Goal: Information Seeking & Learning: Check status

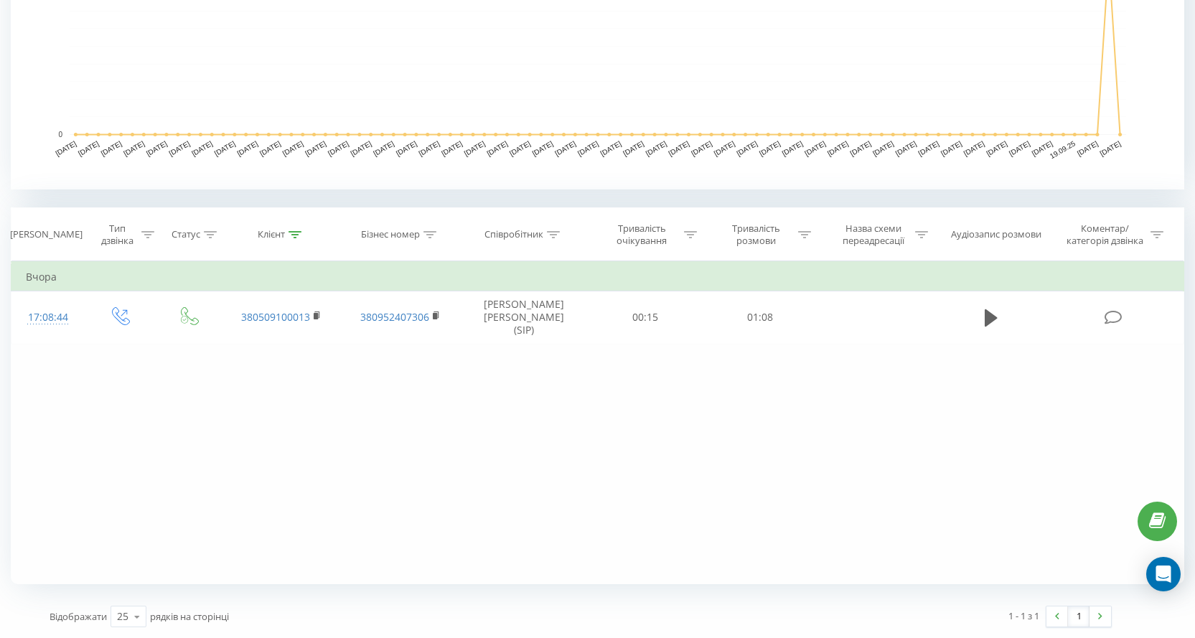
scroll to position [412, 0]
click at [482, 444] on div "Фільтрувати за умовою Дорівнює Введіть значення Скасувати OK Фільтрувати за умо…" at bounding box center [597, 422] width 1173 height 323
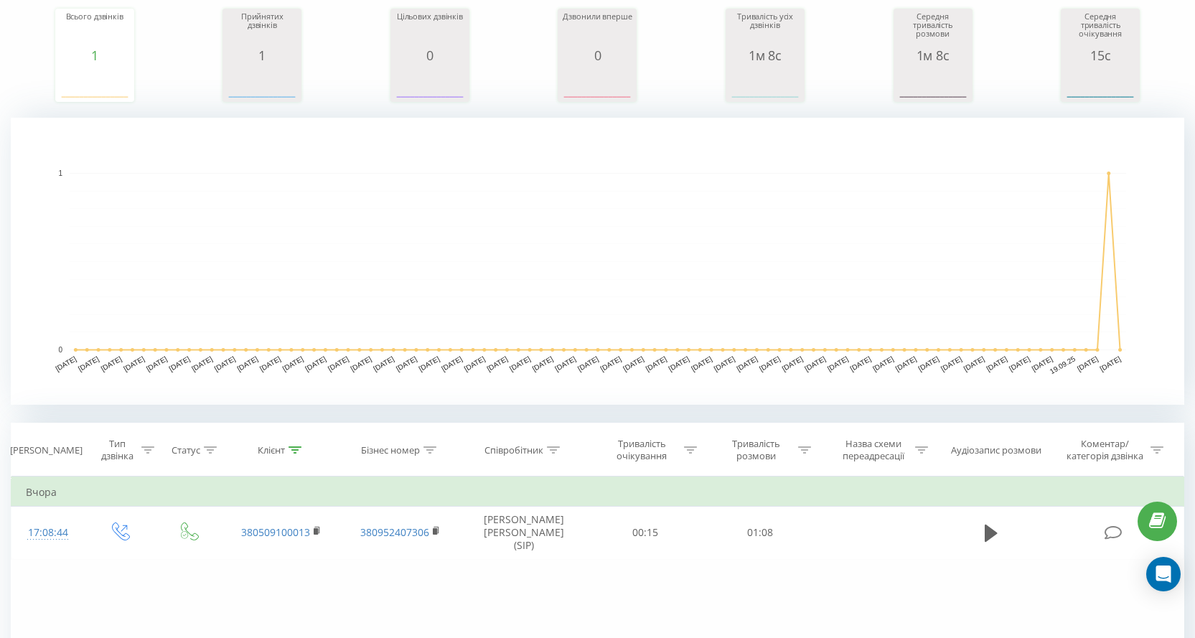
scroll to position [0, 0]
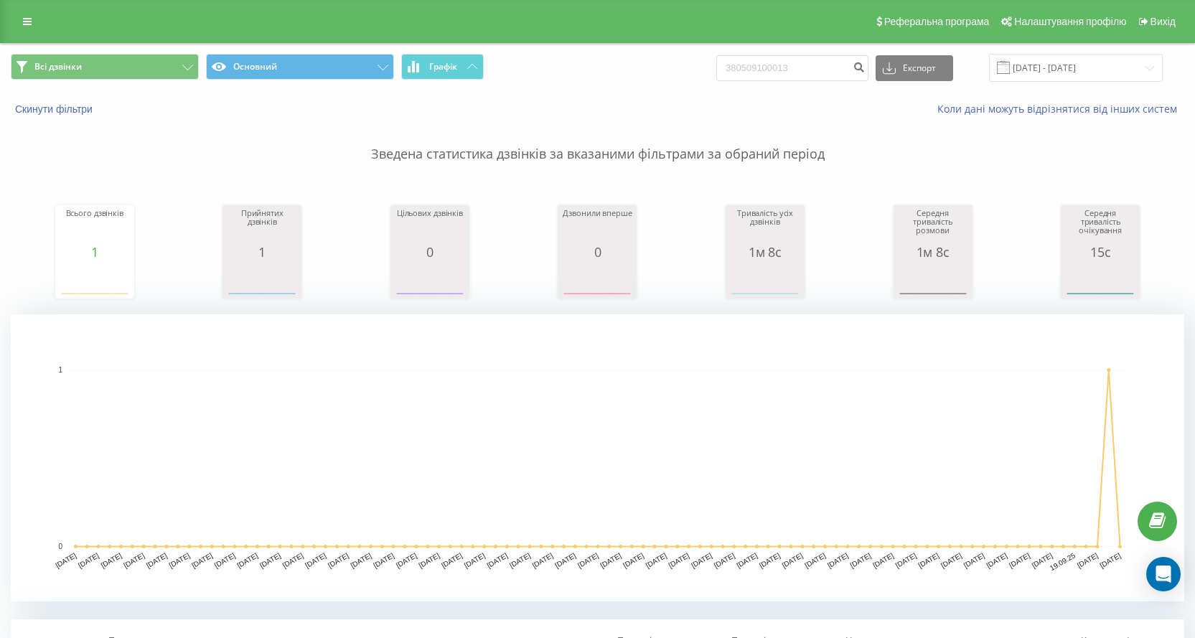
click at [51, 17] on div "Реферальна програма Налаштування профілю Вихід" at bounding box center [597, 21] width 1195 height 43
click at [39, 17] on div "Реферальна програма Налаштування профілю Вихід" at bounding box center [597, 21] width 1195 height 43
click at [34, 17] on link at bounding box center [27, 21] width 26 height 20
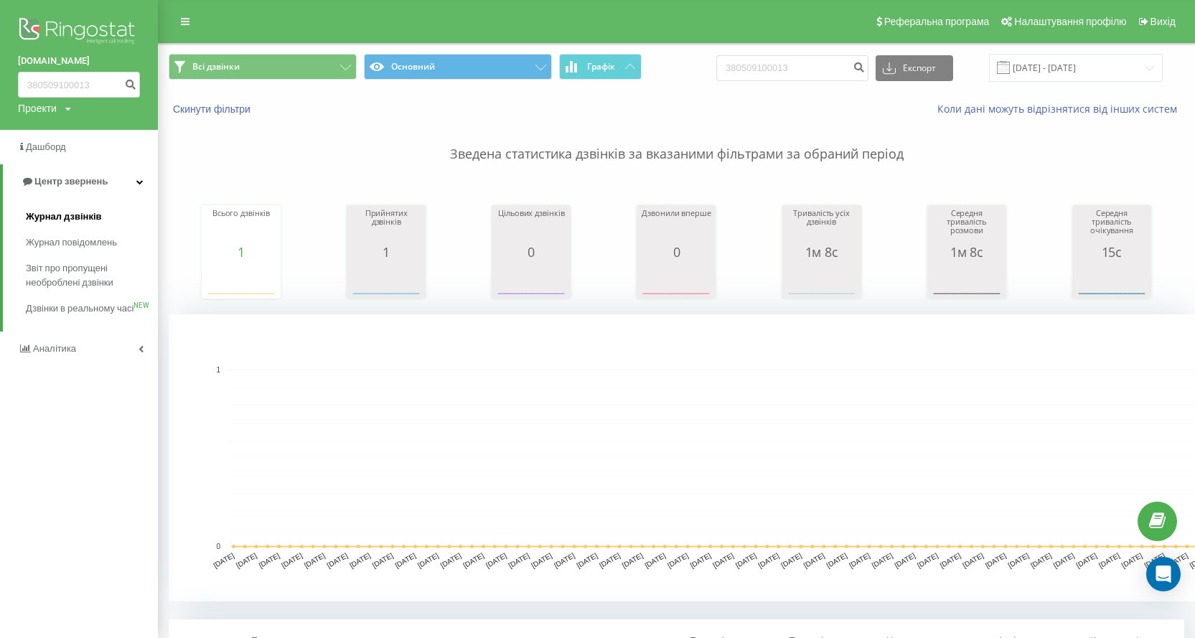
click at [94, 211] on span "Журнал дзвінків" at bounding box center [64, 217] width 76 height 14
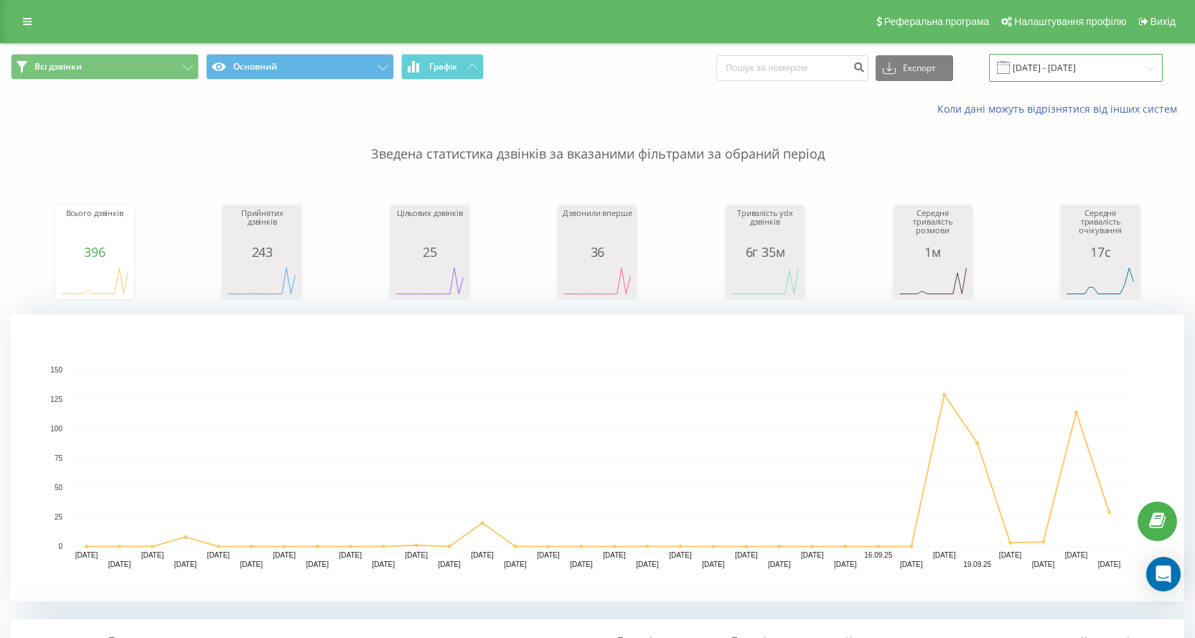
click at [1094, 72] on input "23.08.2025 - 23.09.2025" at bounding box center [1076, 68] width 174 height 28
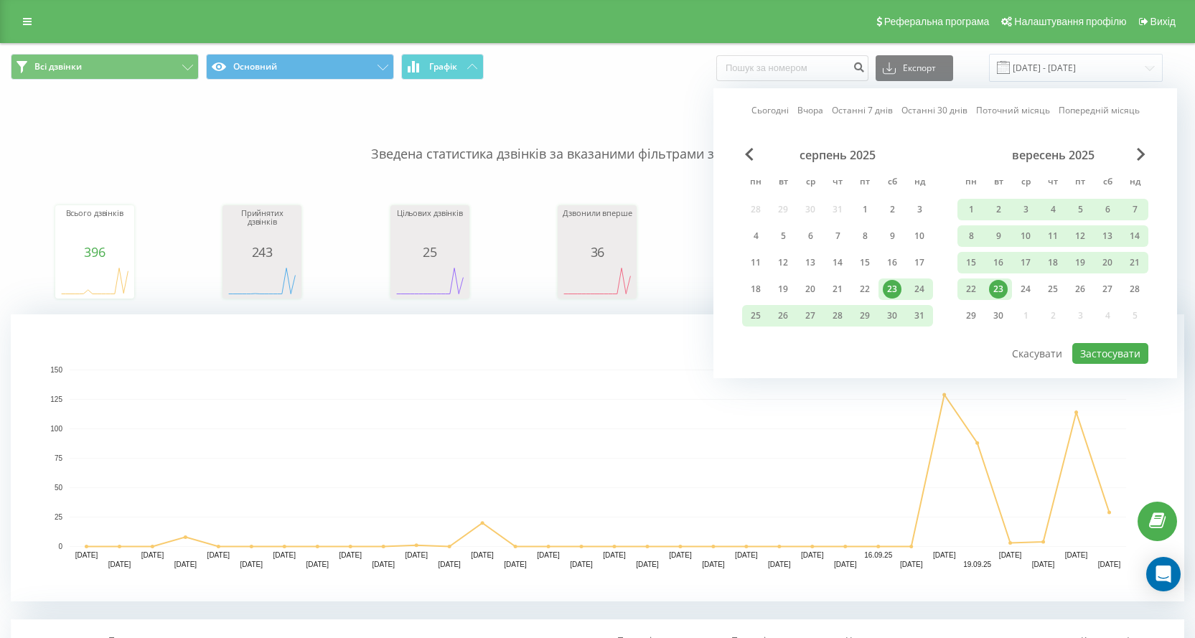
click at [1006, 293] on div "23" at bounding box center [998, 289] width 19 height 19
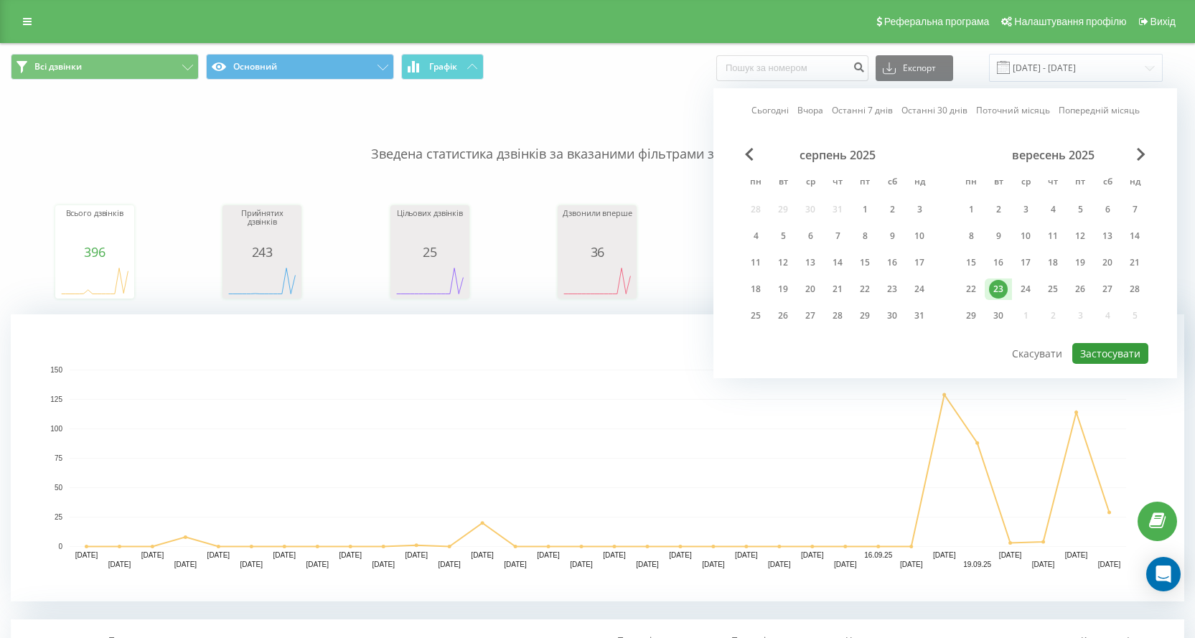
click at [1128, 353] on button "Застосувати" at bounding box center [1110, 353] width 76 height 21
type input "23.09.2025 - 23.09.2025"
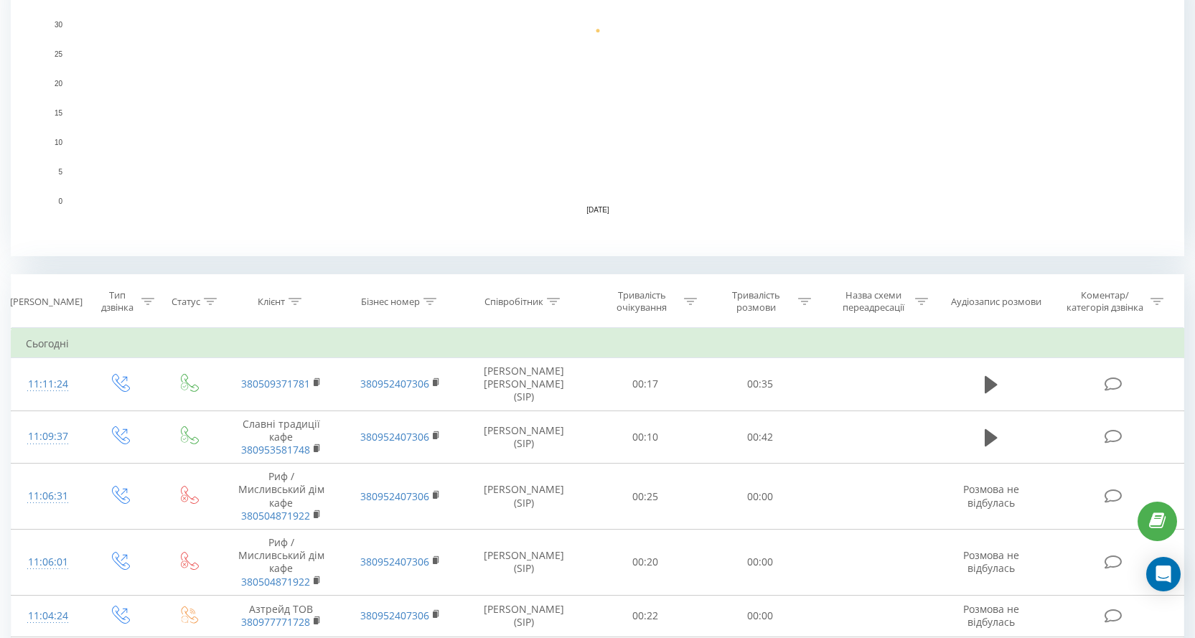
scroll to position [130, 0]
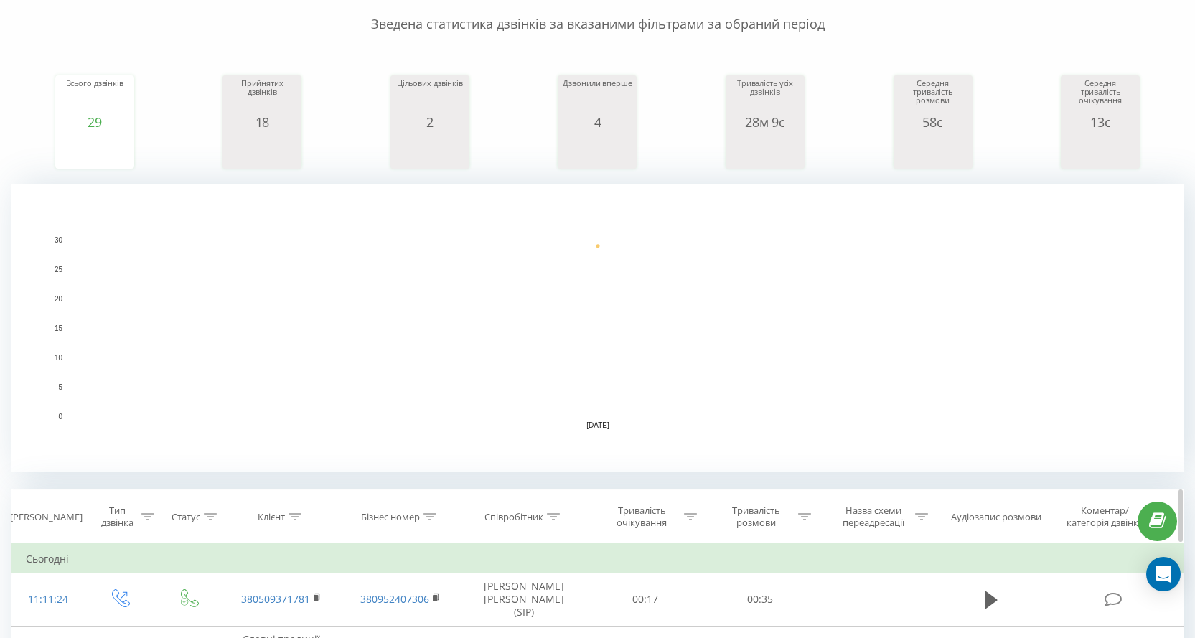
click at [546, 517] on div "Співробітник" at bounding box center [521, 517] width 75 height 12
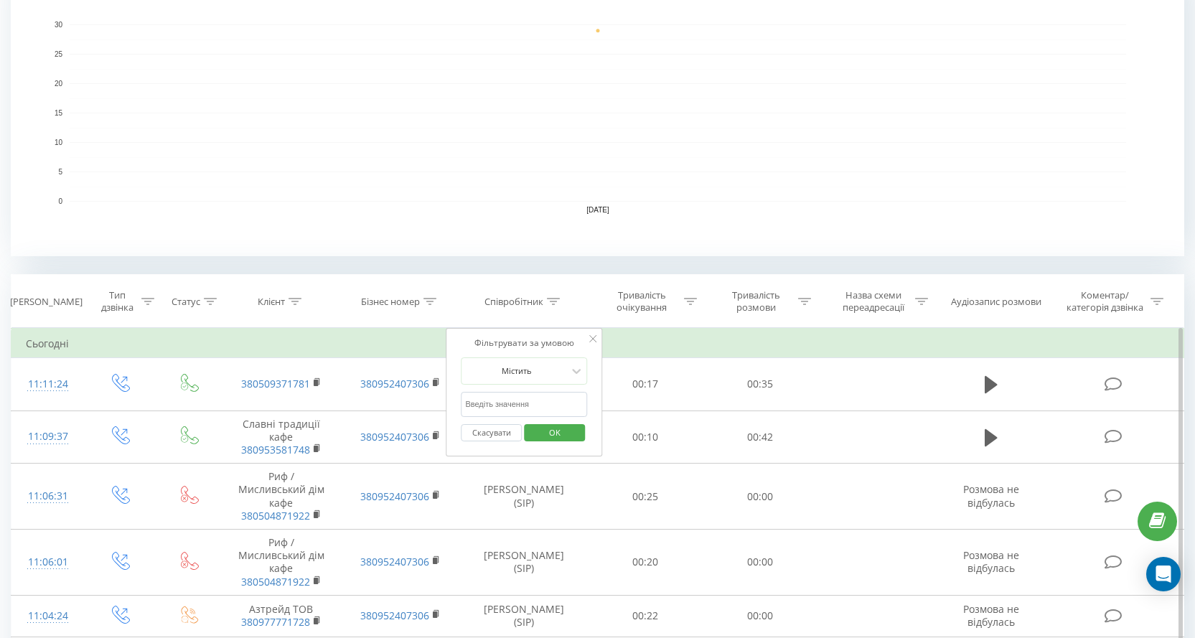
click at [564, 403] on input "text" at bounding box center [524, 404] width 126 height 25
type input "николайчук"
click at [564, 429] on span "OK" at bounding box center [555, 432] width 40 height 22
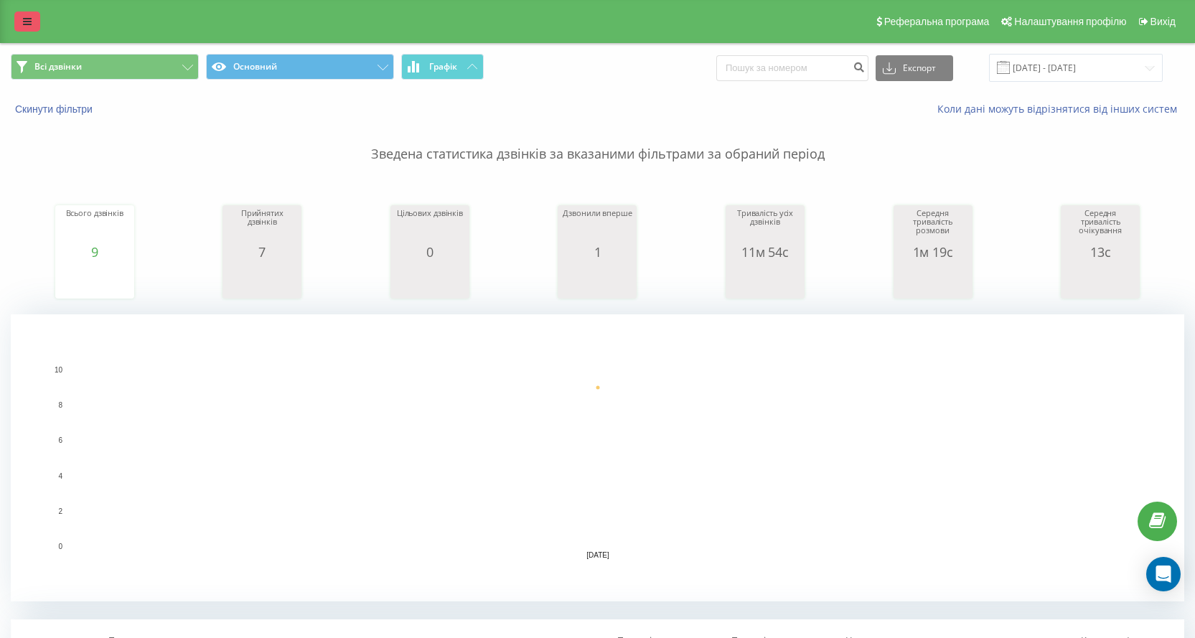
click at [18, 17] on link at bounding box center [27, 21] width 26 height 20
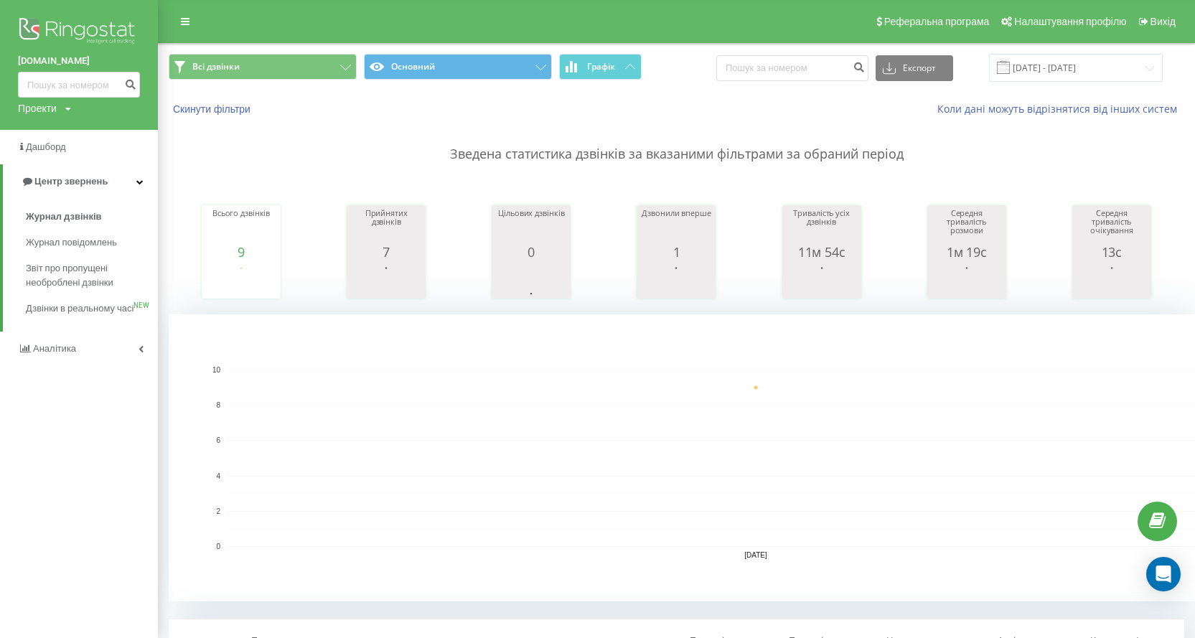
click at [406, 413] on rect "A chart." at bounding box center [756, 458] width 1057 height 177
click at [131, 274] on span "Звіт про пропущені необроблені дзвінки" at bounding box center [88, 275] width 125 height 29
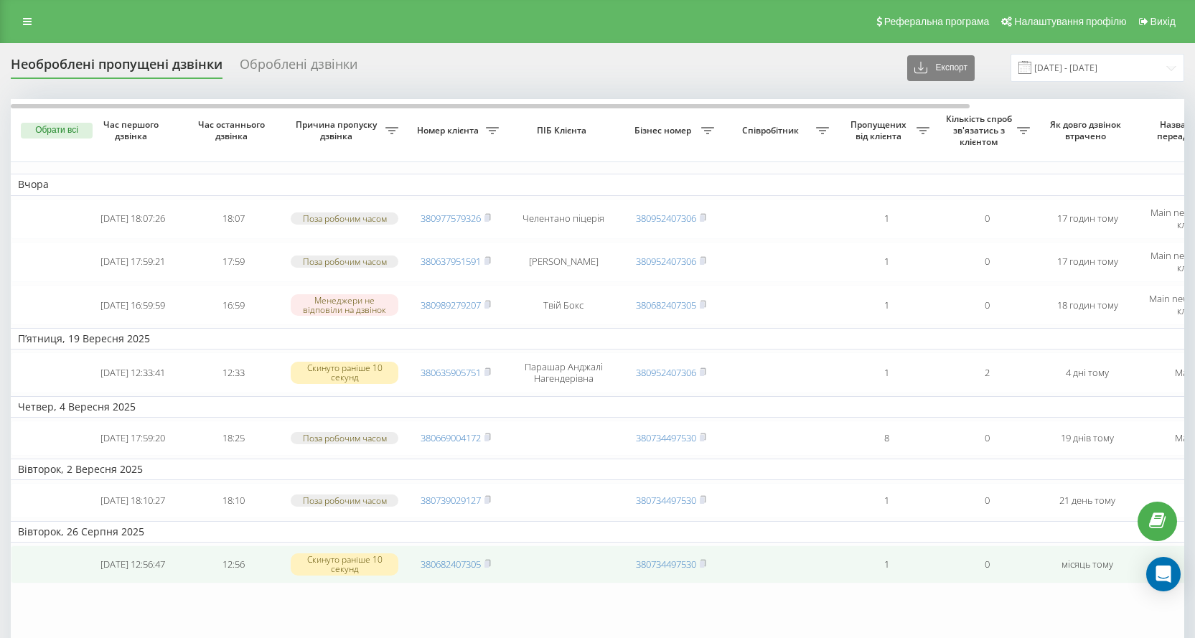
scroll to position [173, 0]
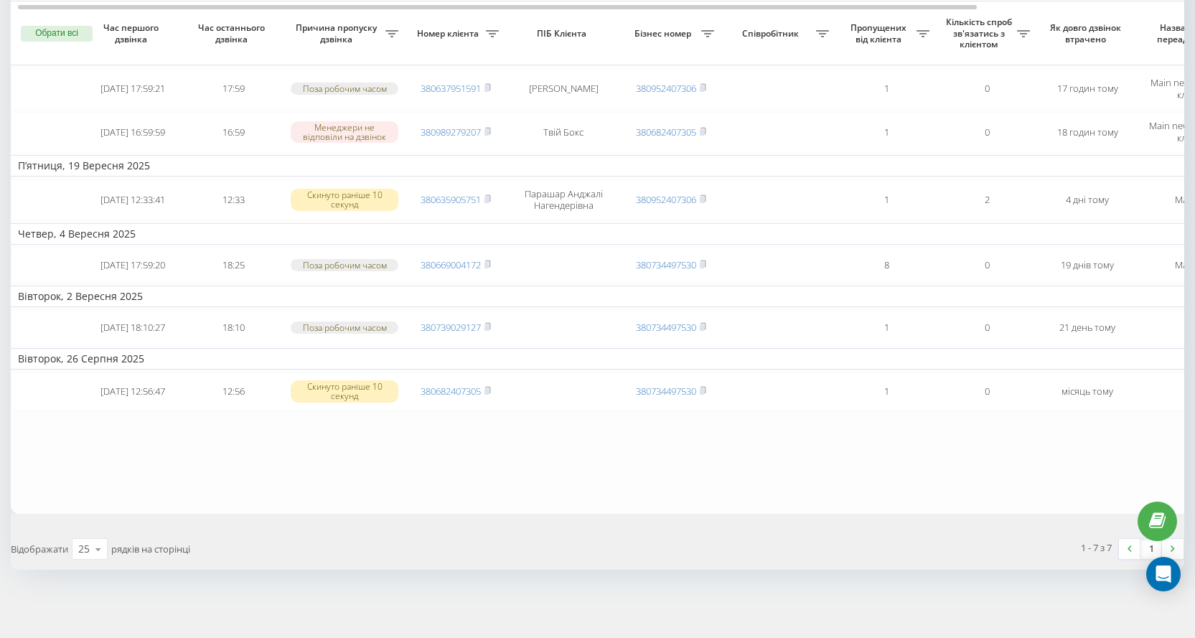
click at [508, 469] on table "Вчора 2025-09-22 18:07:26 18:07 Поза робочим часом 380977579326 Челентано піцер…" at bounding box center [728, 219] width 1435 height 587
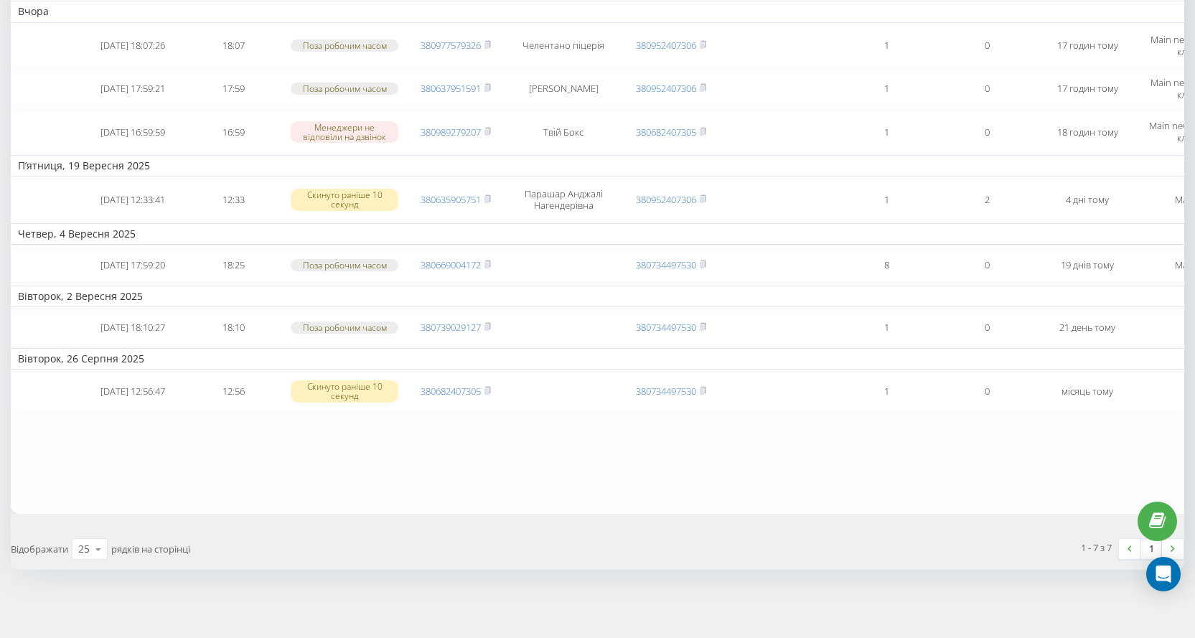
scroll to position [0, 0]
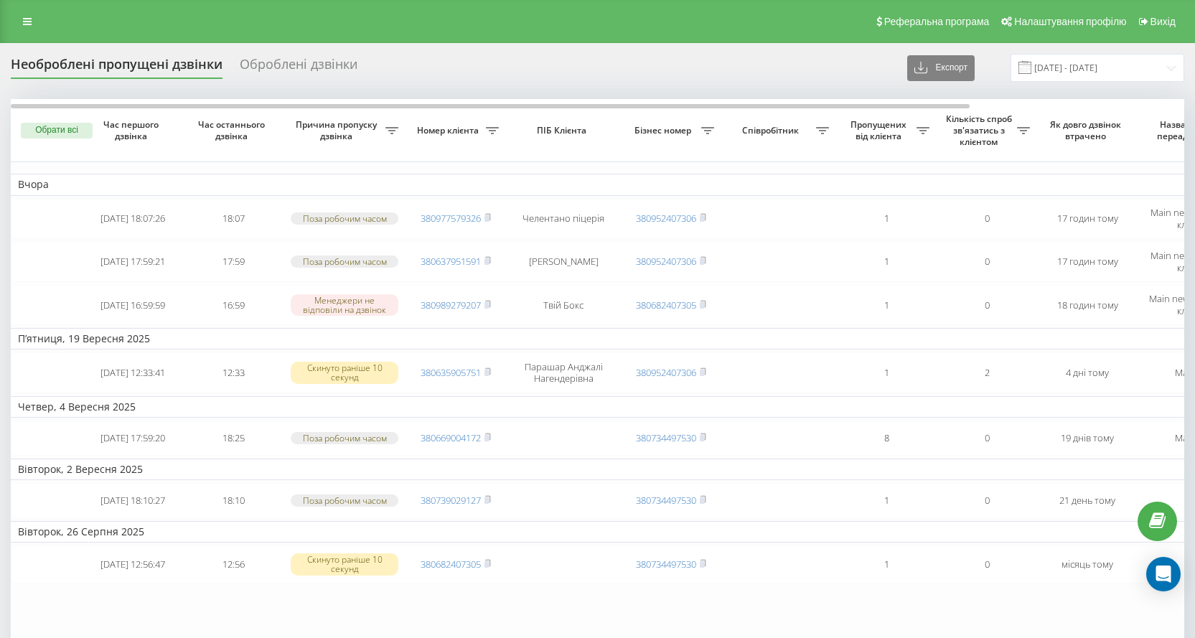
click at [19, 9] on div "Реферальна програма Налаштування профілю Вихід" at bounding box center [597, 21] width 1195 height 43
click at [20, 14] on link at bounding box center [27, 21] width 26 height 20
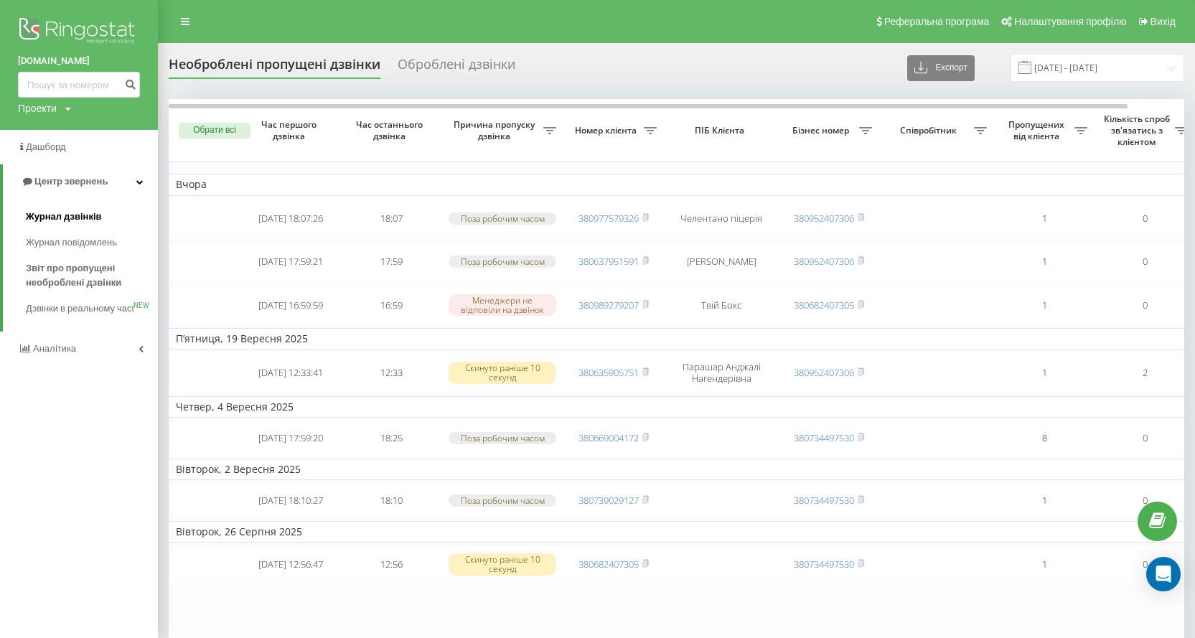
click at [88, 217] on span "Журнал дзвінків" at bounding box center [64, 217] width 76 height 14
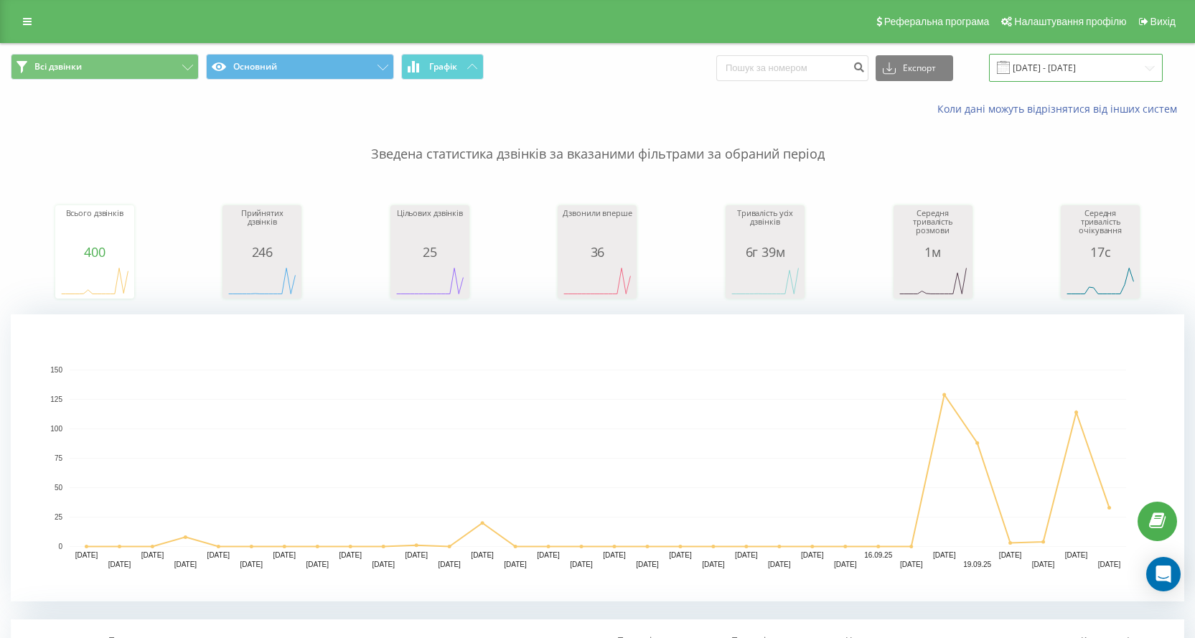
click at [1064, 78] on input "23.08.2025 - 23.09.2025" at bounding box center [1076, 68] width 174 height 28
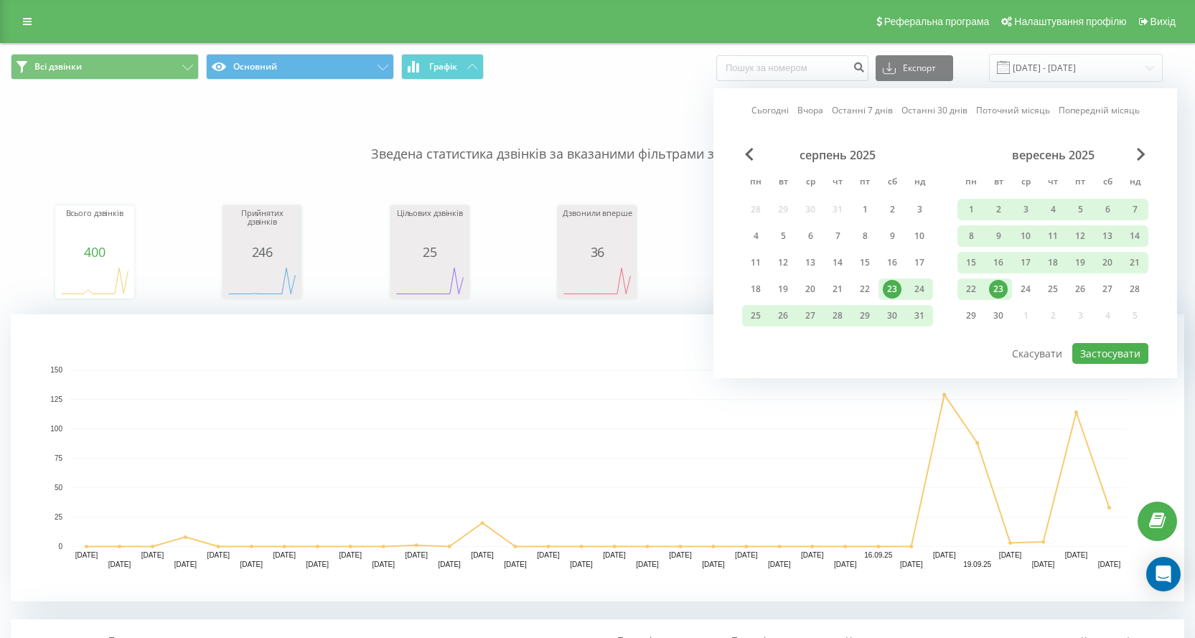
click at [996, 290] on div "23" at bounding box center [998, 289] width 19 height 19
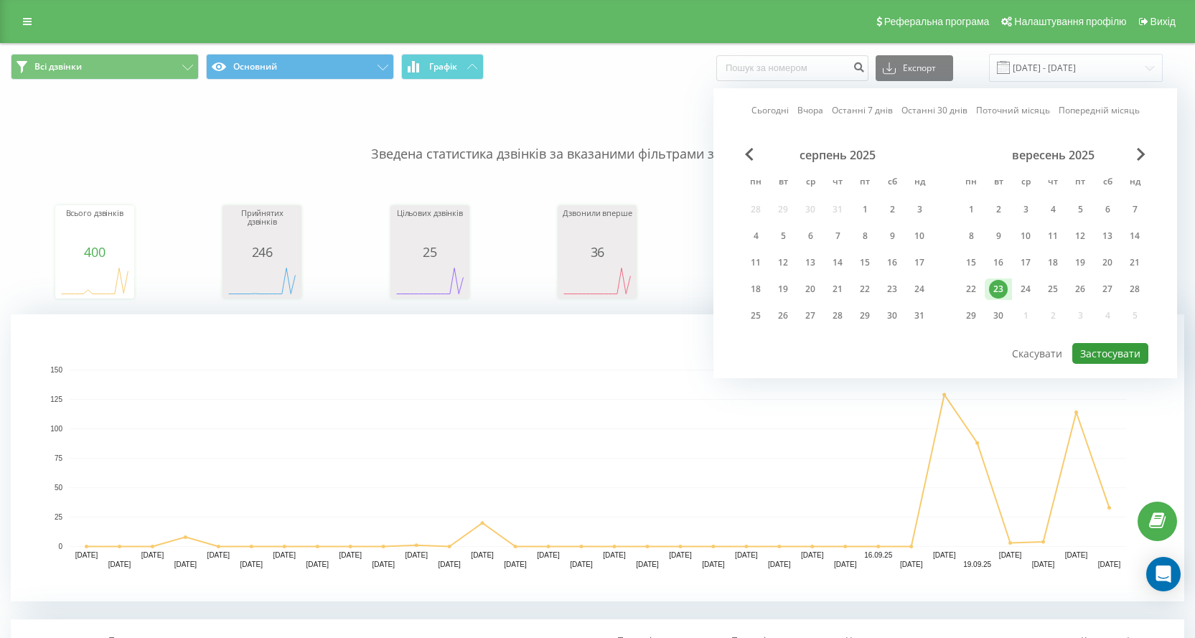
click at [1143, 353] on button "Застосувати" at bounding box center [1110, 353] width 76 height 21
type input "23.09.2025 - 23.09.2025"
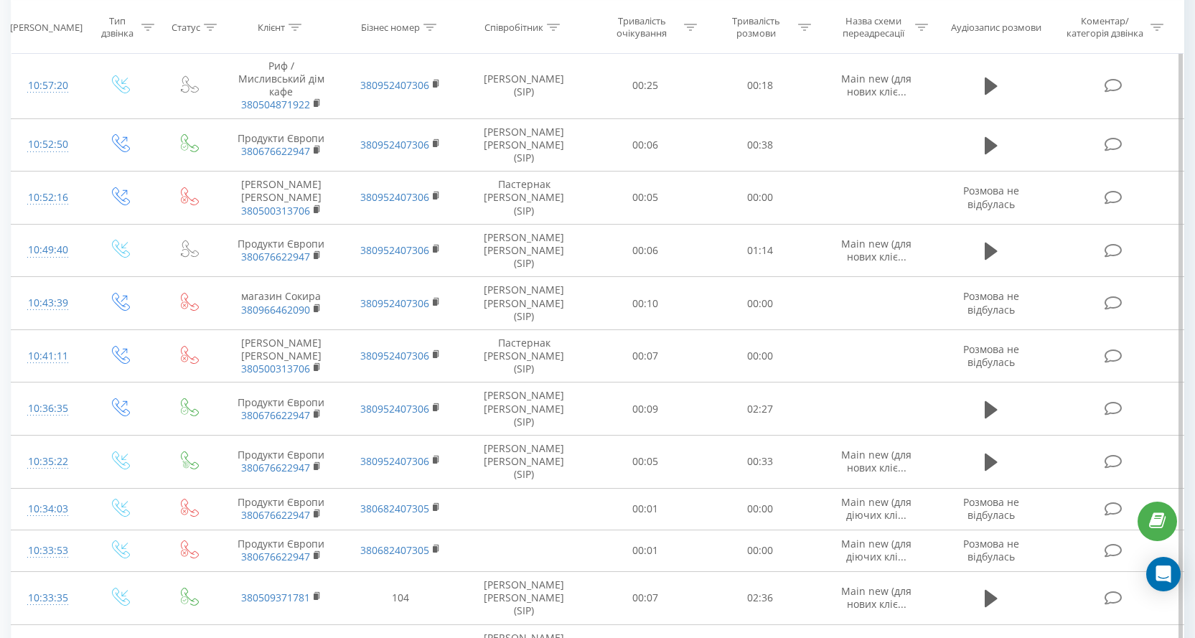
scroll to position [1350, 0]
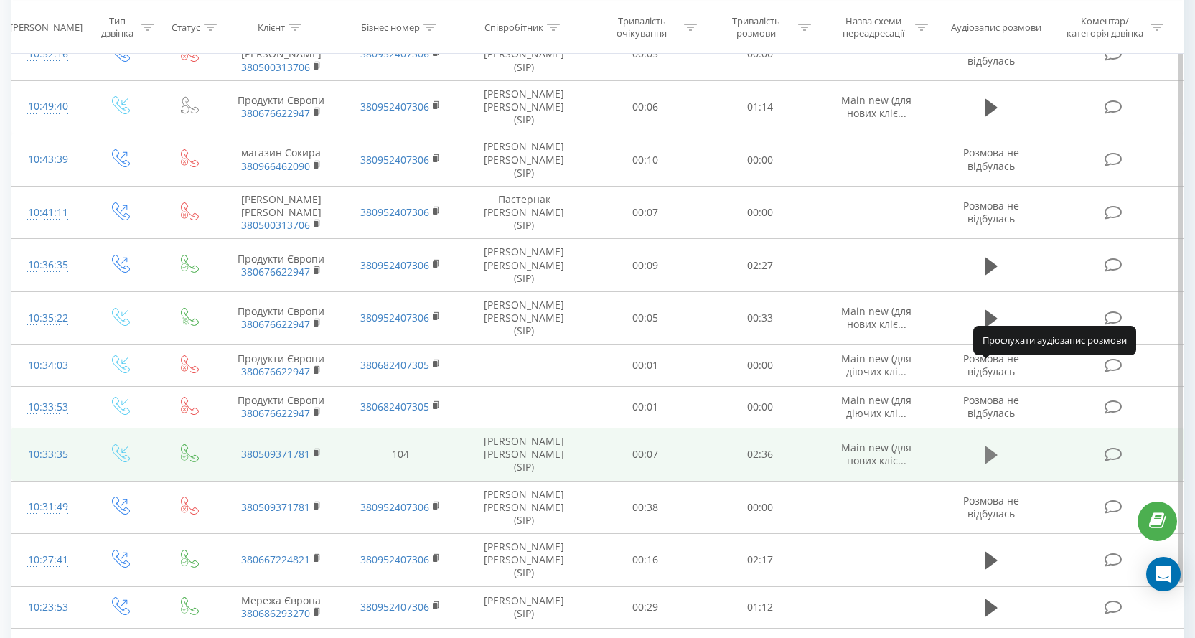
click at [981, 444] on button at bounding box center [991, 455] width 22 height 22
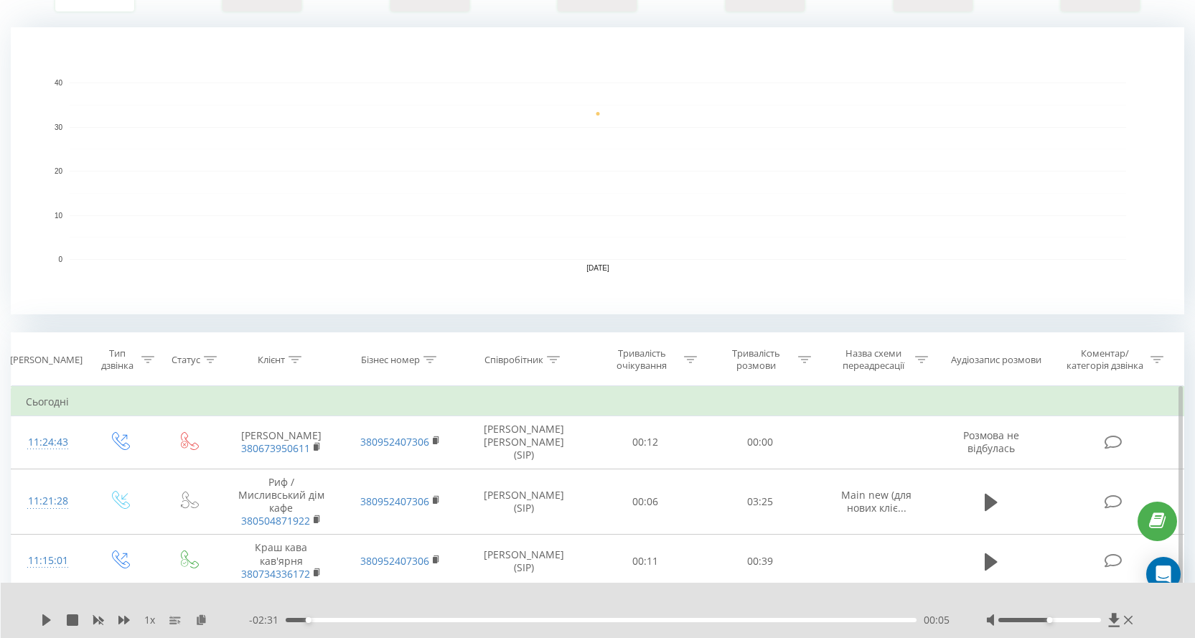
scroll to position [0, 0]
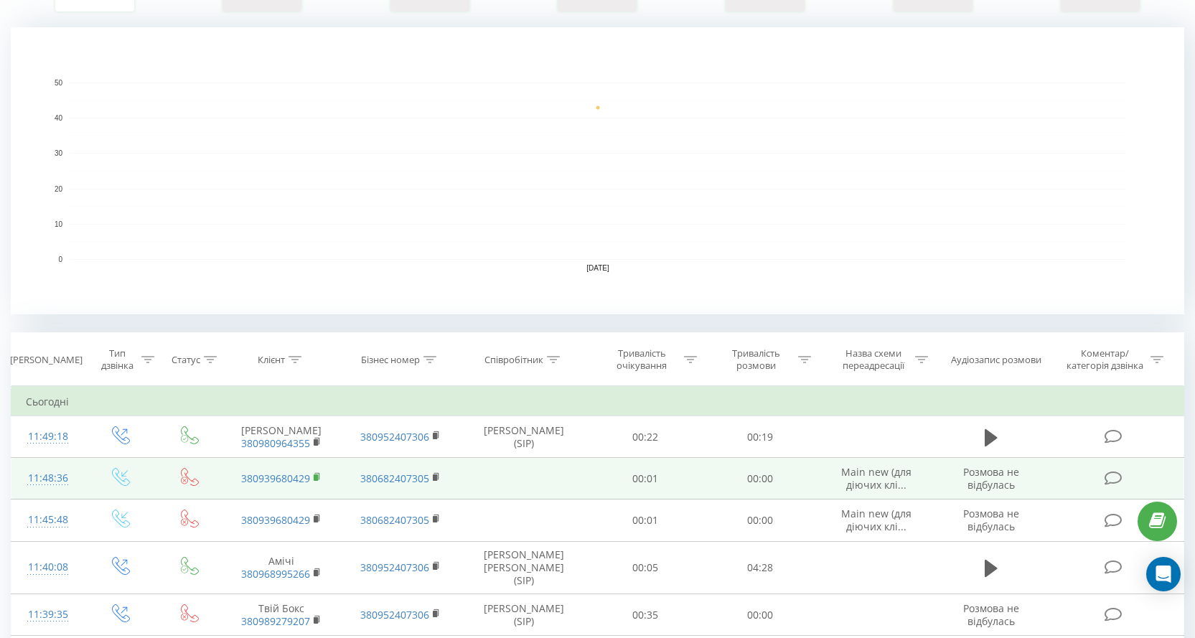
click at [317, 475] on rect at bounding box center [316, 477] width 4 height 6
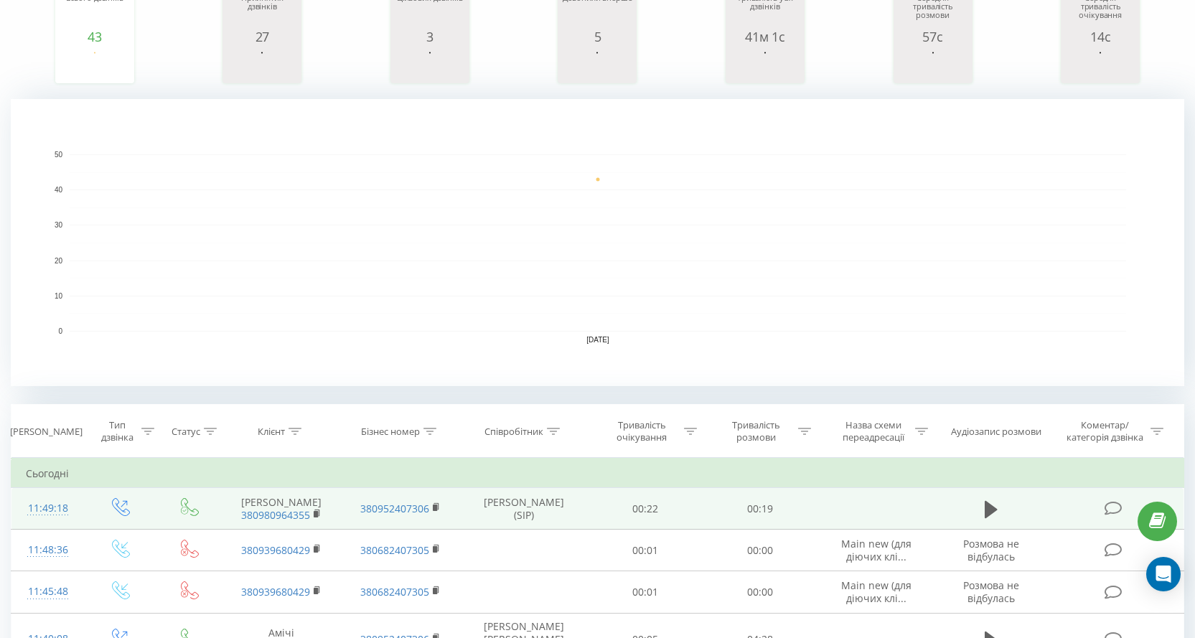
scroll to position [359, 0]
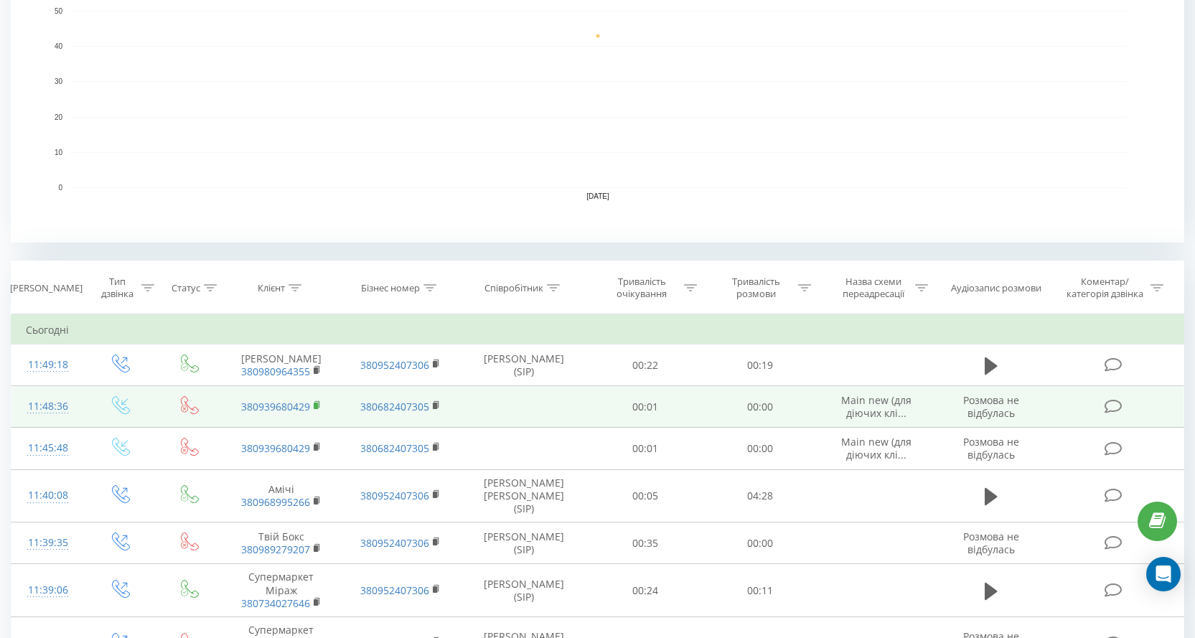
click at [317, 404] on rect at bounding box center [316, 406] width 4 height 6
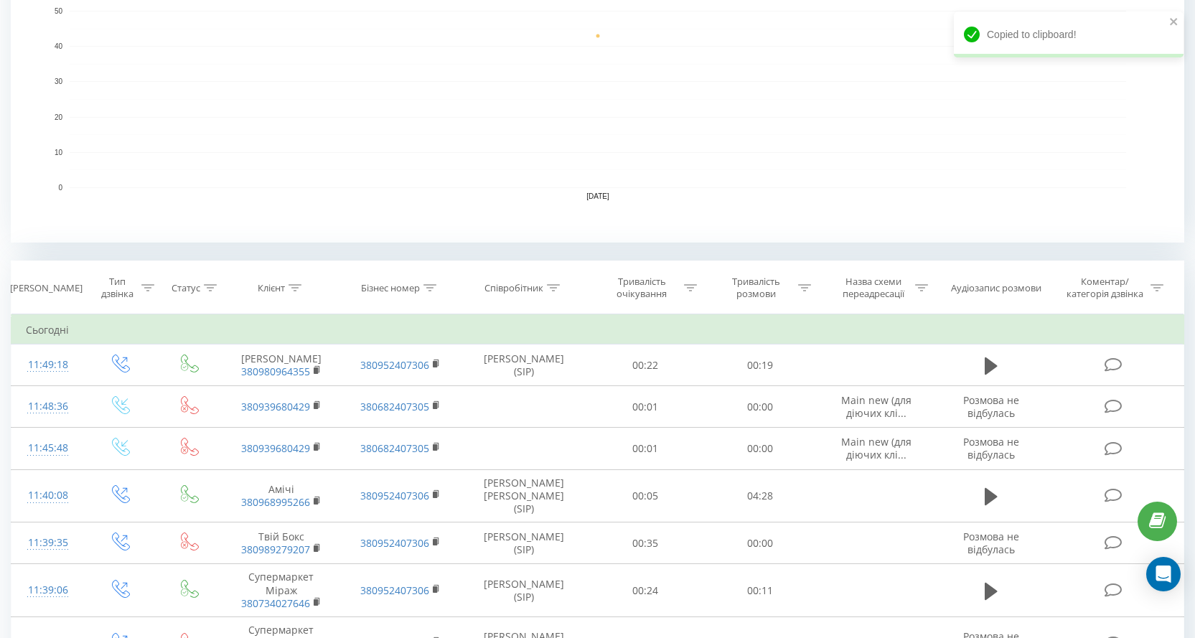
click at [812, 192] on rect "A chart." at bounding box center [597, 99] width 1173 height 287
click at [1166, 22] on div "Copied to clipboard!" at bounding box center [1069, 34] width 230 height 46
click at [1173, 21] on icon "close" at bounding box center [1173, 21] width 7 height 7
click at [566, 284] on div "Співробітник" at bounding box center [524, 288] width 128 height 12
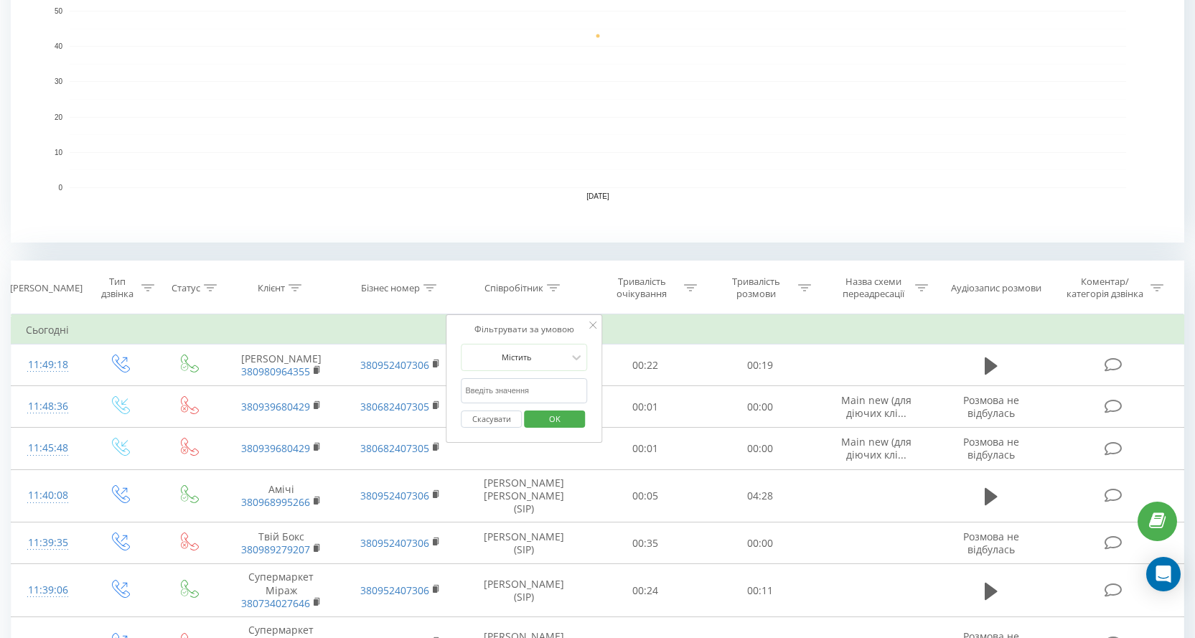
click at [537, 384] on input "text" at bounding box center [524, 390] width 126 height 25
type input "[PERSON_NAME]"
click at [535, 412] on span "OK" at bounding box center [555, 419] width 40 height 22
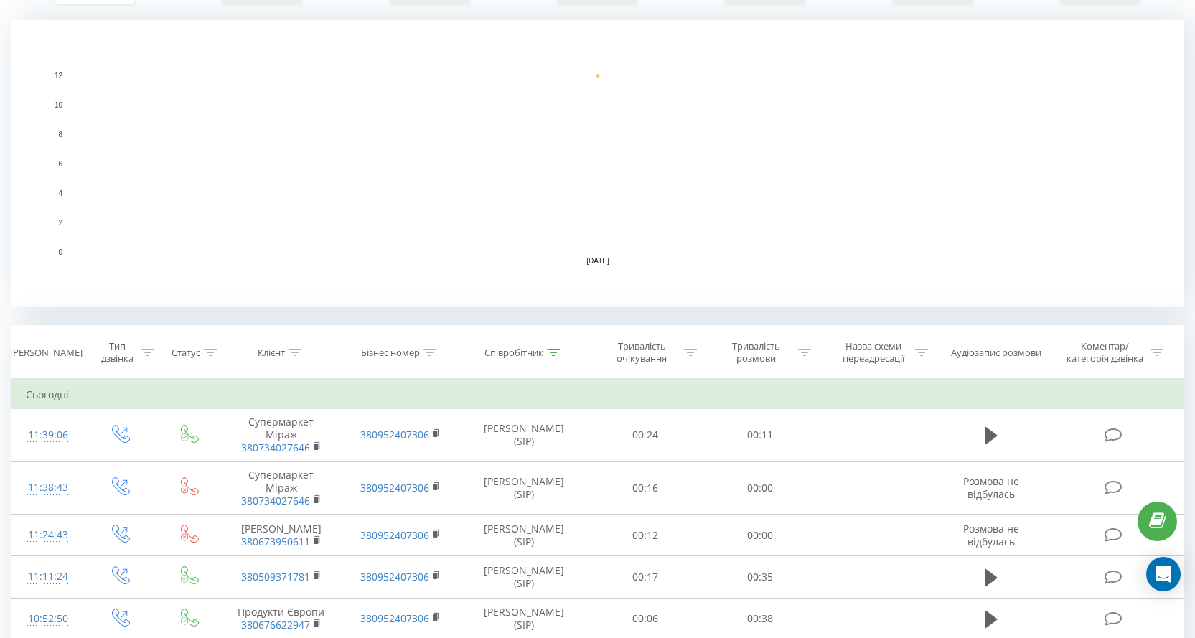
scroll to position [79, 0]
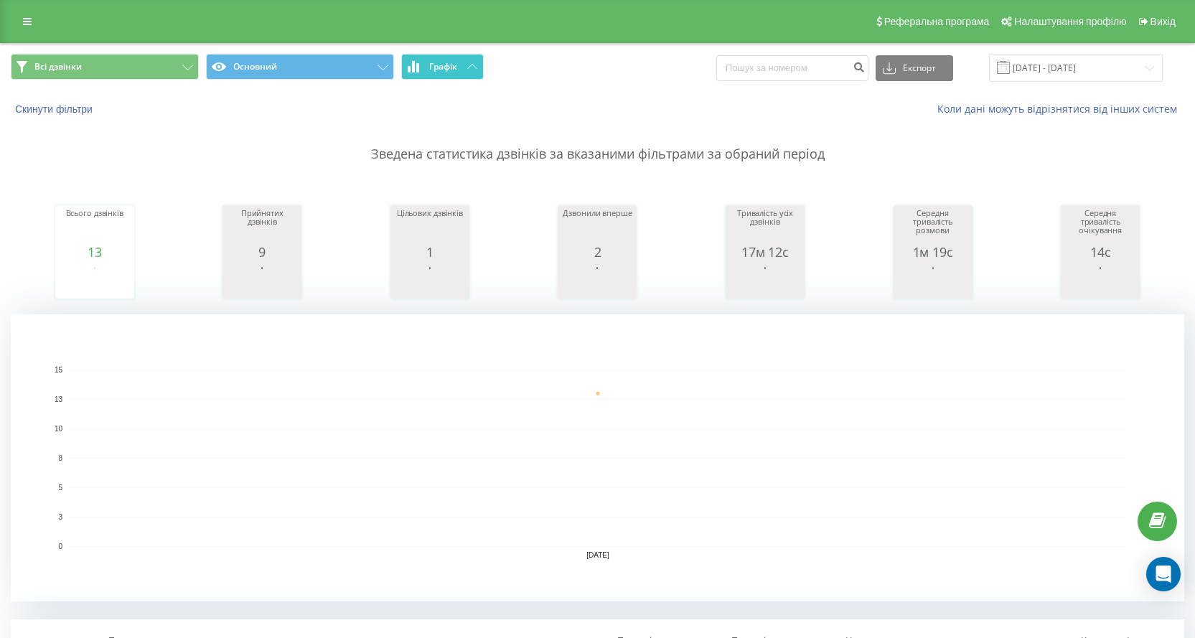
click at [471, 72] on button "Графік" at bounding box center [442, 67] width 83 height 26
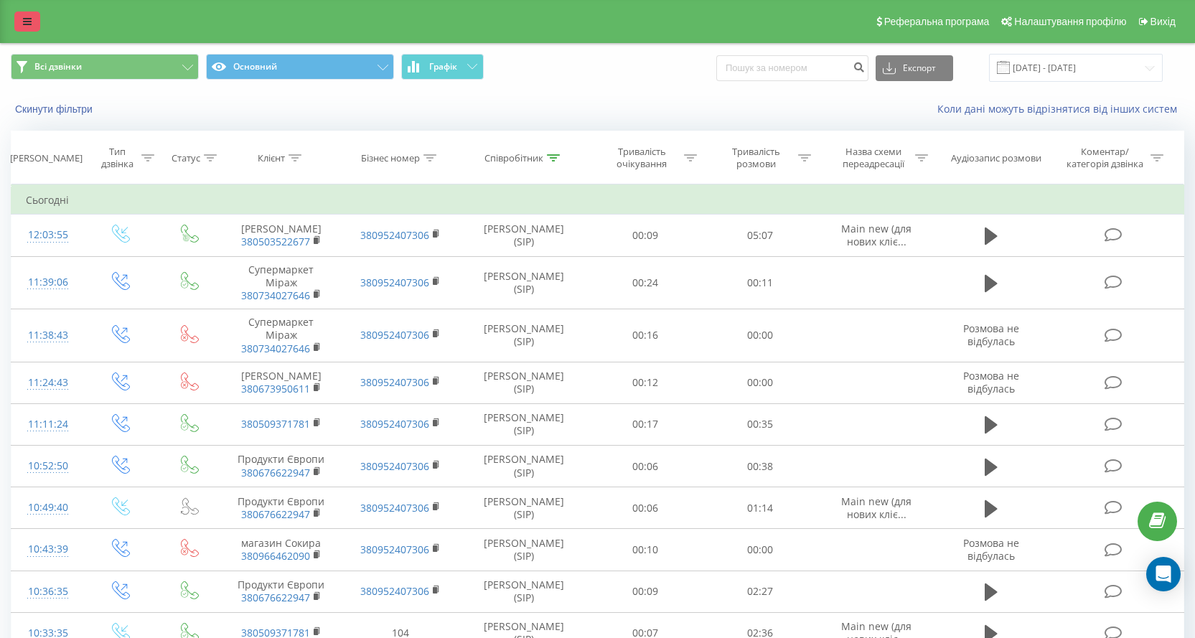
click at [22, 19] on link at bounding box center [27, 21] width 26 height 20
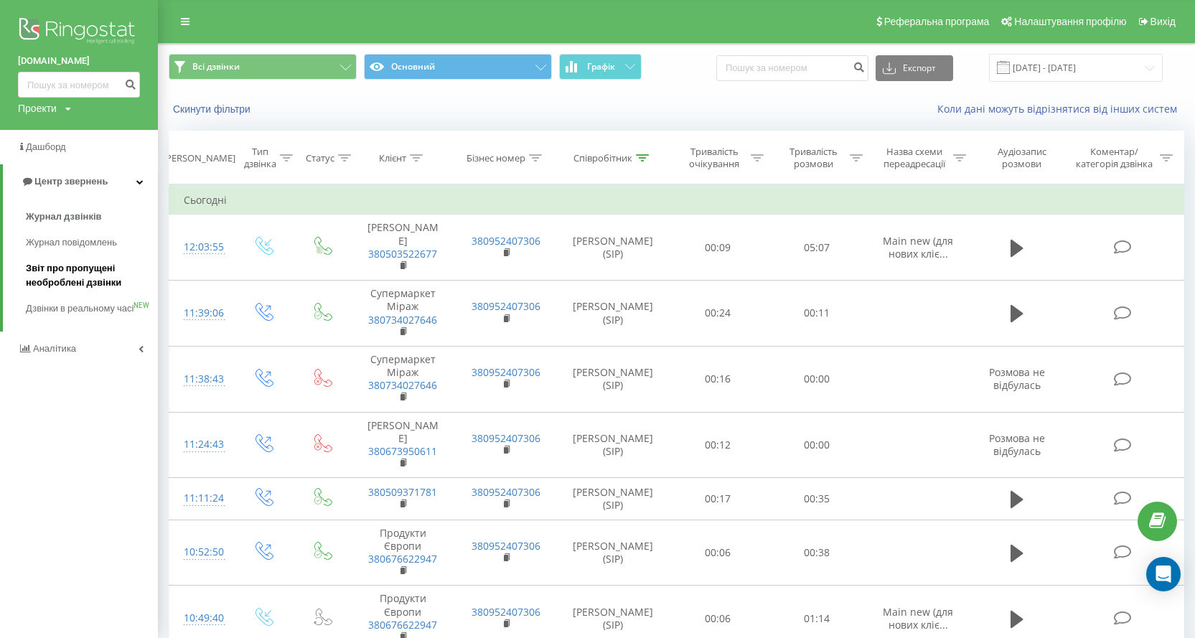
click at [95, 285] on span "Звіт про пропущені необроблені дзвінки" at bounding box center [88, 275] width 125 height 29
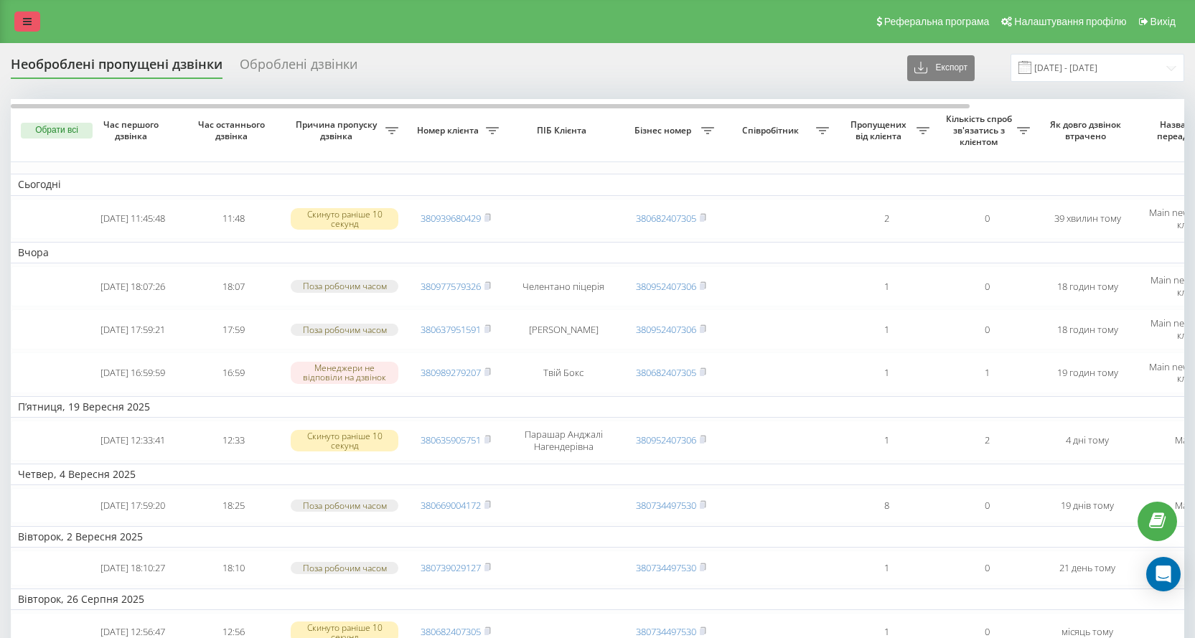
click at [28, 25] on icon at bounding box center [27, 22] width 9 height 10
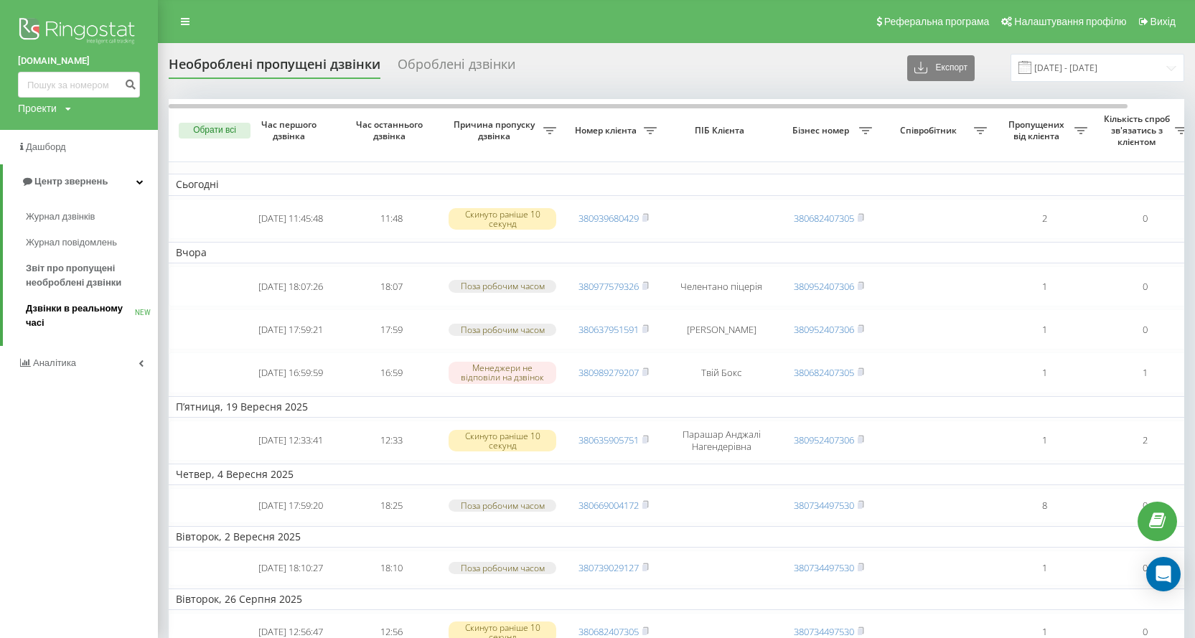
click at [92, 311] on span "Дзвінки в реальному часі" at bounding box center [80, 315] width 109 height 29
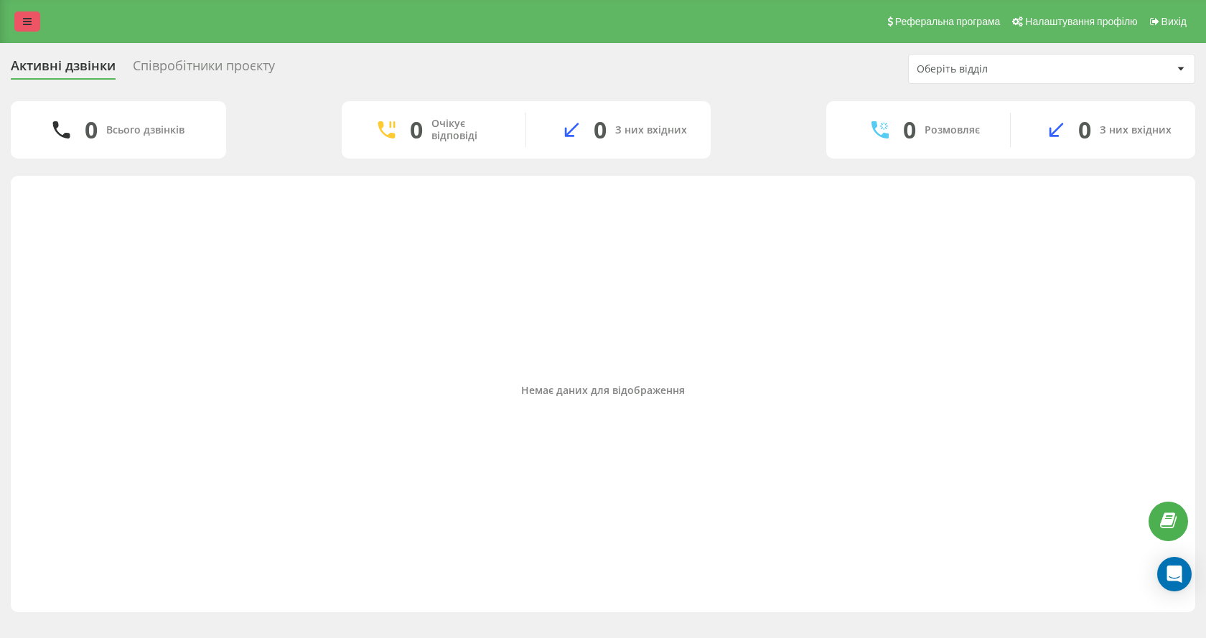
click at [26, 22] on icon at bounding box center [27, 22] width 9 height 10
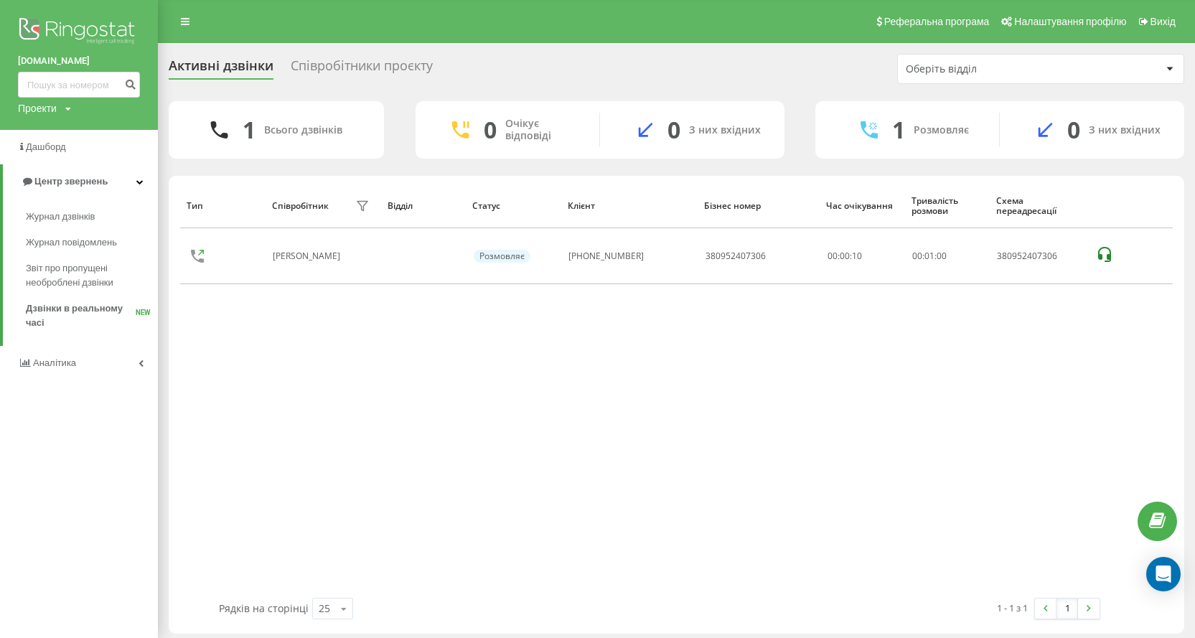
click at [62, 17] on img at bounding box center [79, 32] width 122 height 36
click at [180, 14] on link at bounding box center [185, 21] width 26 height 20
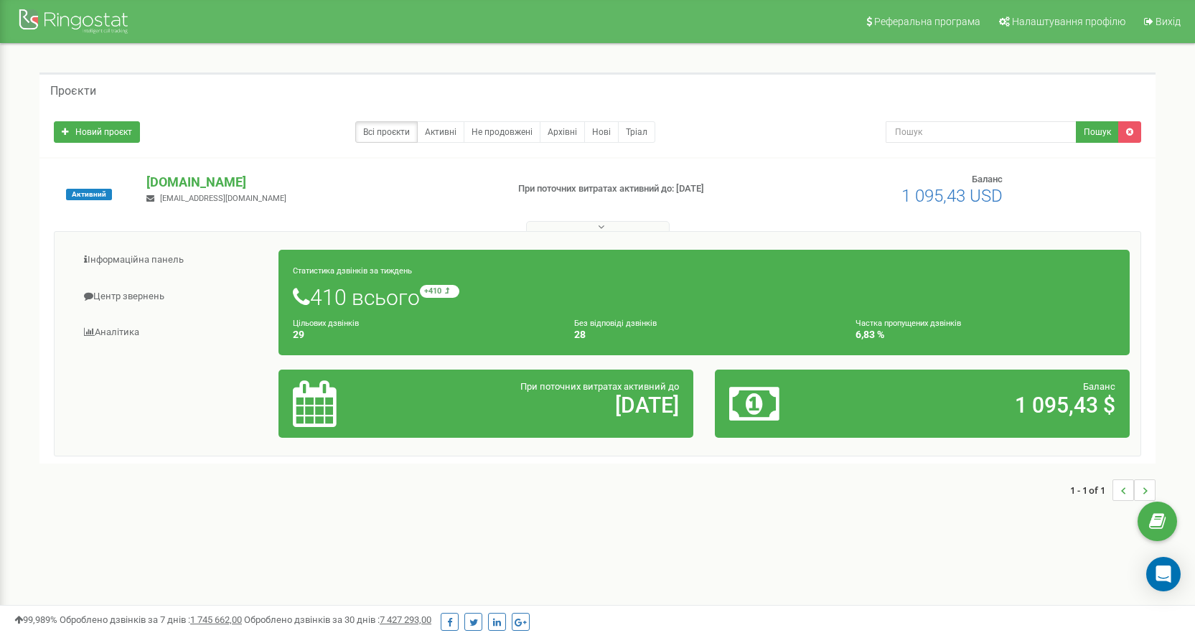
click at [60, 83] on div "Проєкти" at bounding box center [597, 89] width 1116 height 34
click at [107, 38] on div at bounding box center [75, 23] width 115 height 34
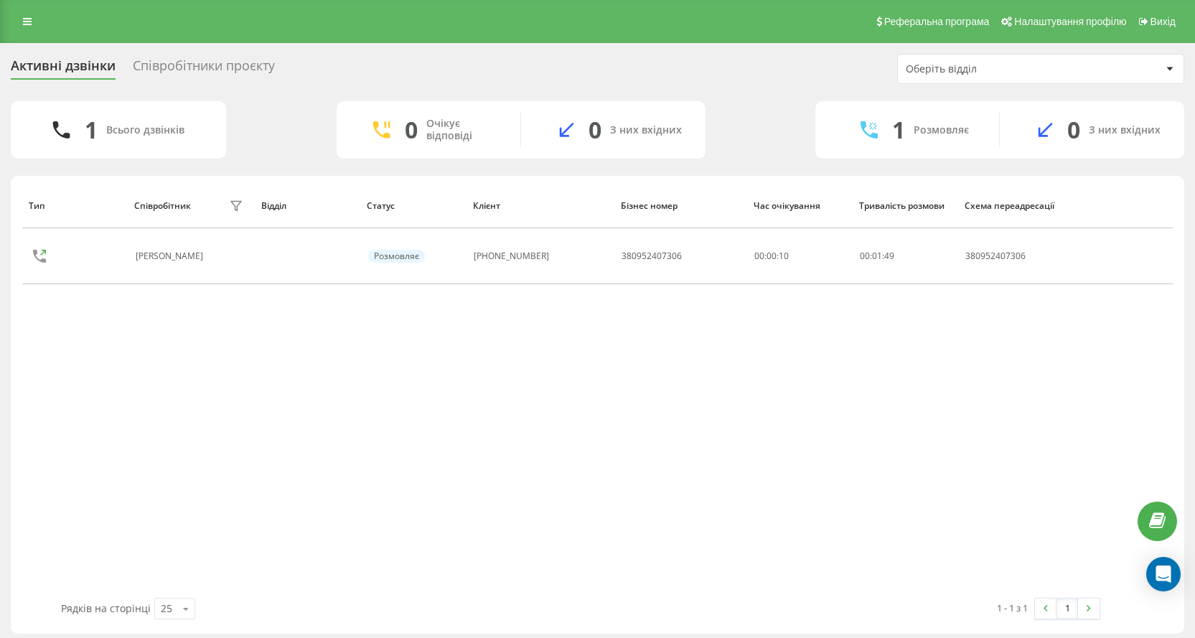
click at [42, 23] on div "Реферальна програма Налаштування профілю Вихід" at bounding box center [597, 21] width 1195 height 43
click at [35, 24] on link at bounding box center [27, 21] width 26 height 20
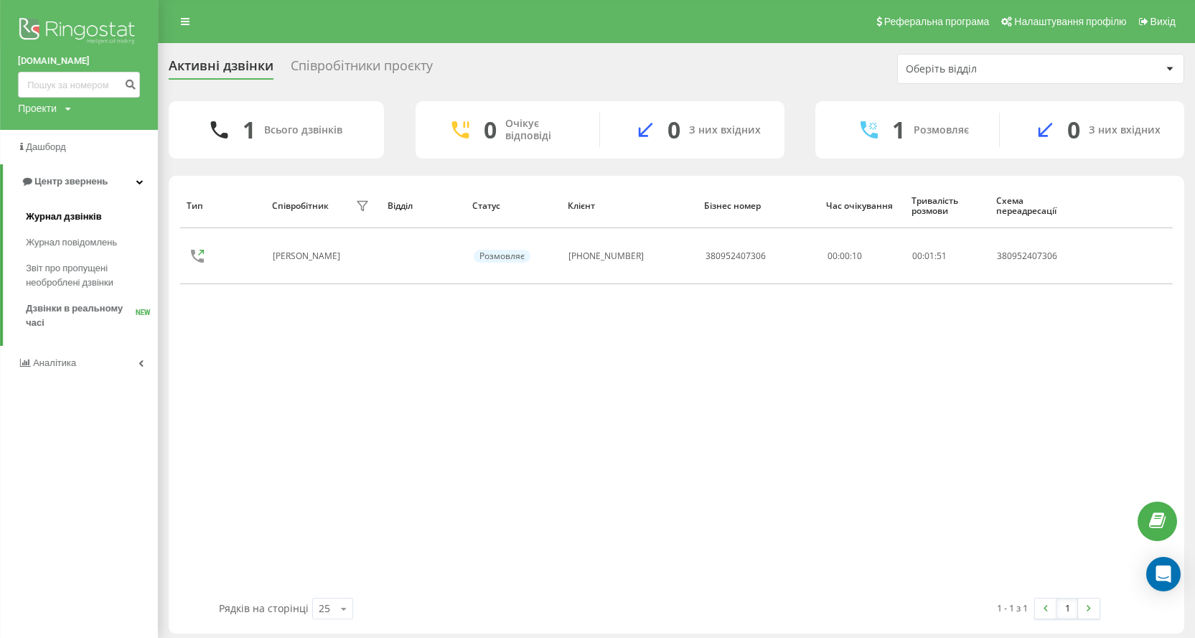
click at [71, 216] on span "Журнал дзвінків" at bounding box center [64, 217] width 76 height 14
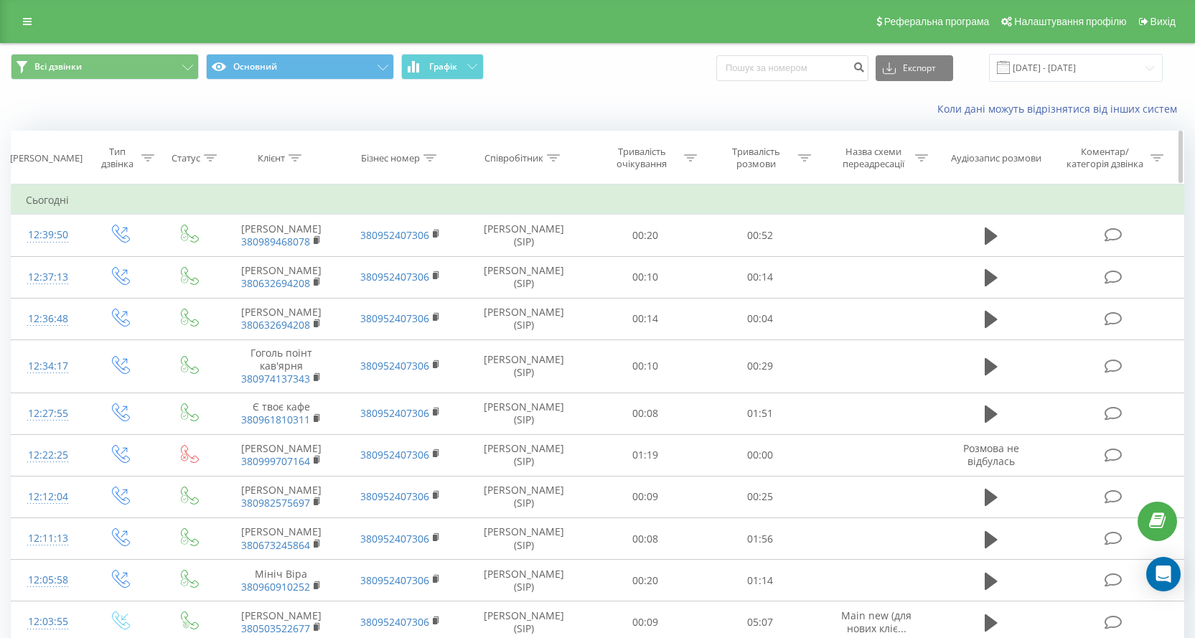
click at [548, 153] on div at bounding box center [553, 158] width 13 height 12
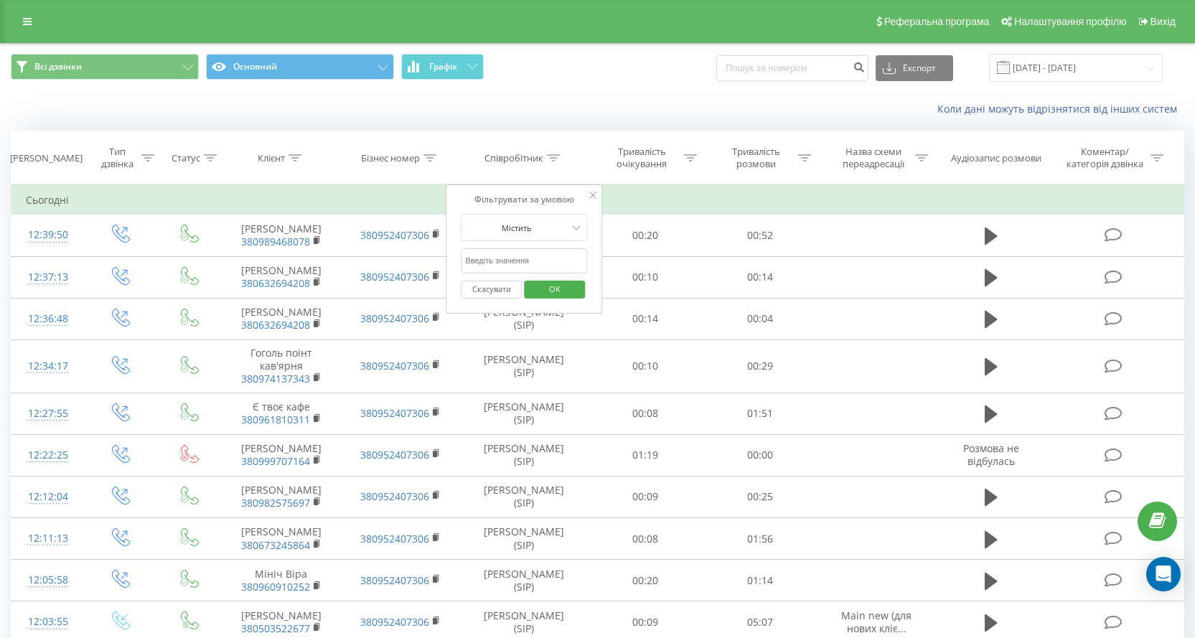
click at [536, 252] on input "text" at bounding box center [524, 260] width 126 height 25
type input "[PERSON_NAME]"
click at [567, 296] on span "OK" at bounding box center [555, 289] width 40 height 22
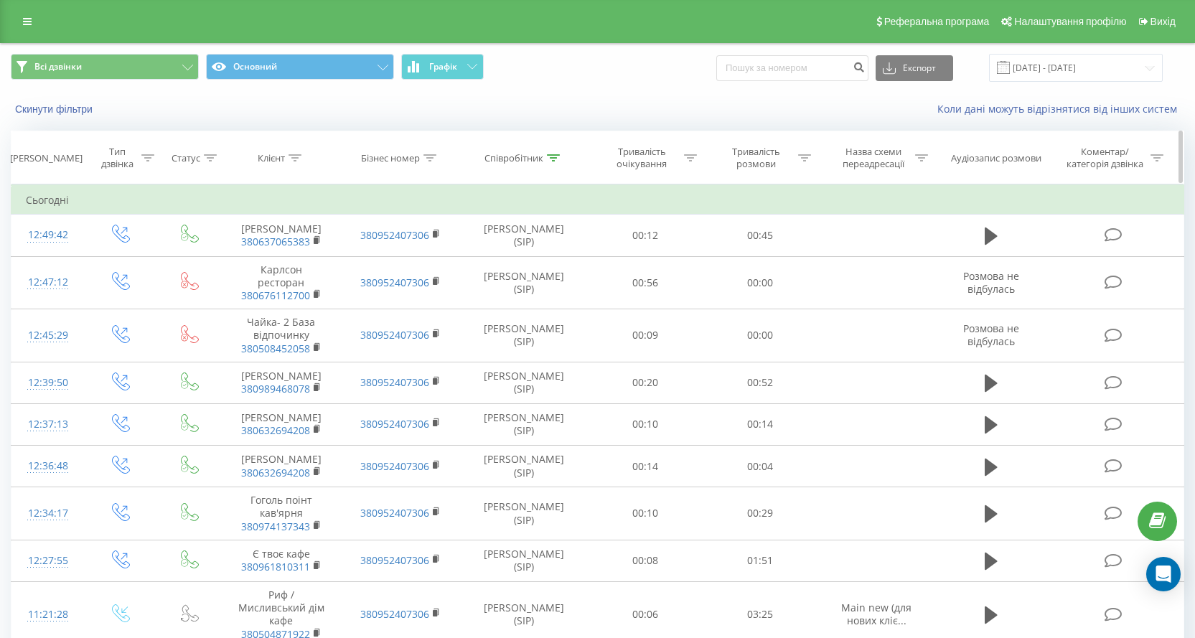
click at [531, 157] on div "Співробітник" at bounding box center [513, 158] width 59 height 12
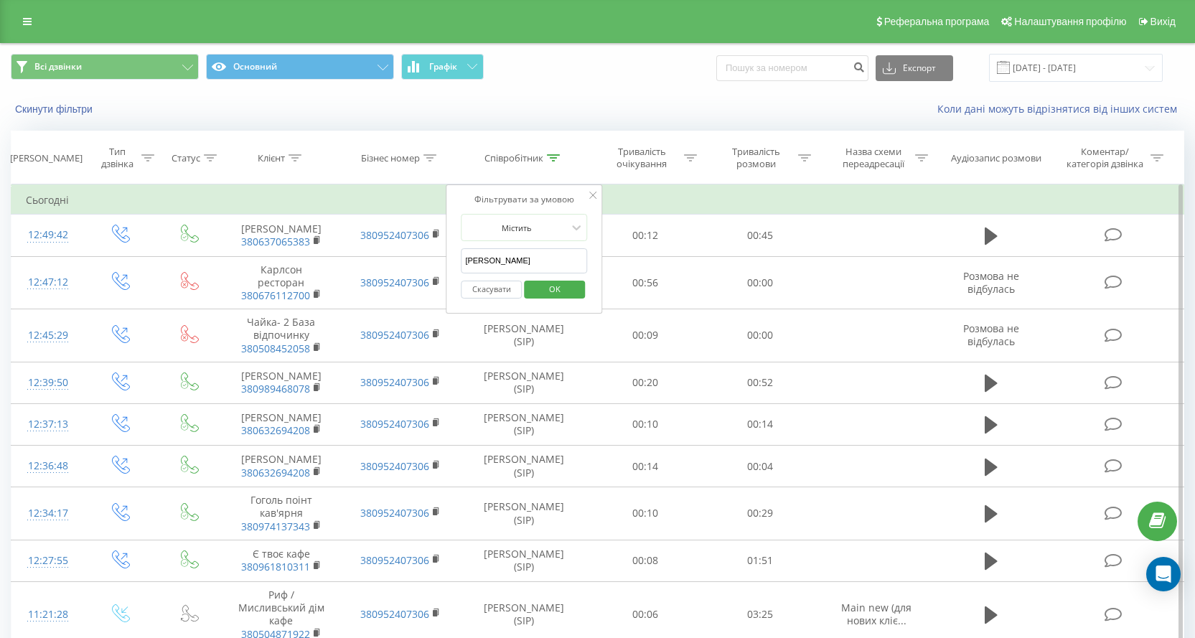
click at [563, 260] on input "[PERSON_NAME]" at bounding box center [524, 260] width 126 height 25
click at [552, 292] on span "OK" at bounding box center [555, 289] width 40 height 22
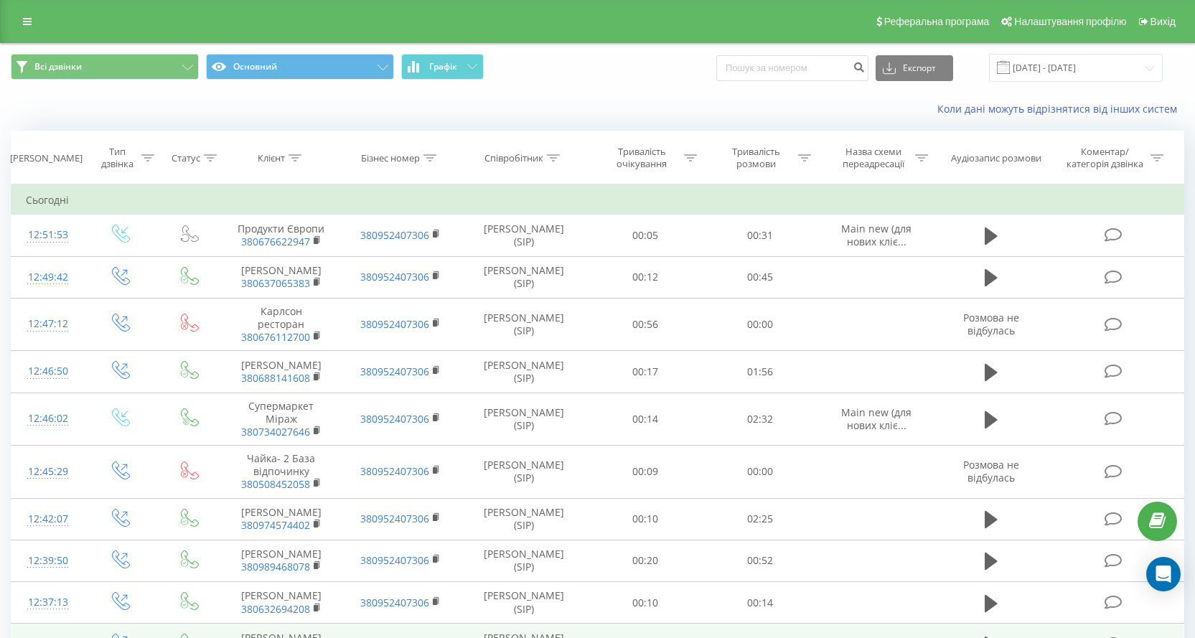
scroll to position [72, 0]
